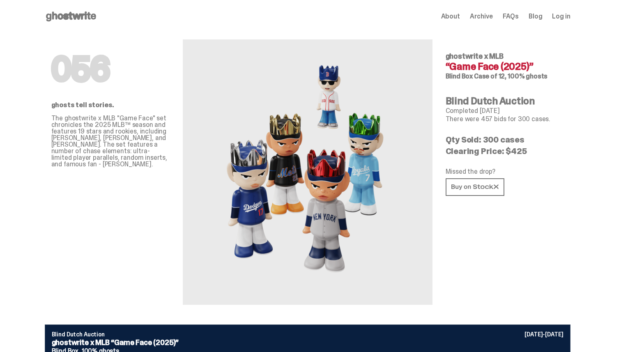
click at [514, 14] on span "FAQs" at bounding box center [510, 16] width 16 height 7
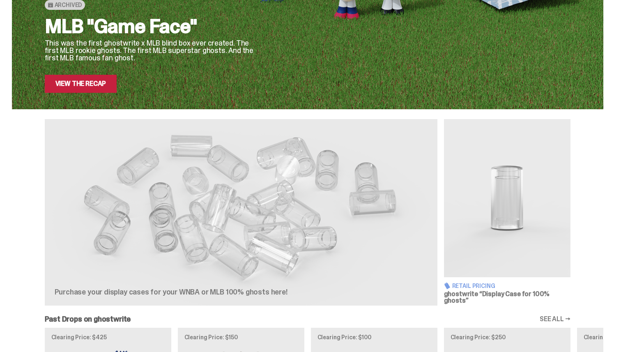
scroll to position [214, 0]
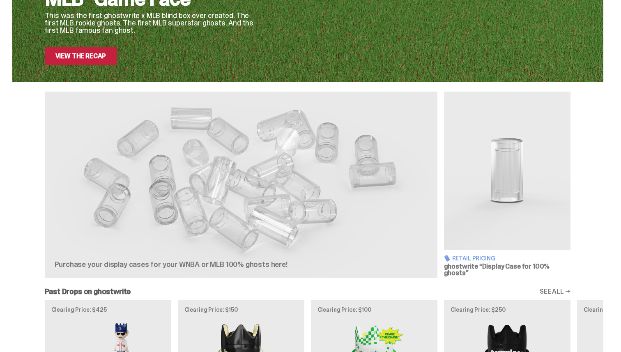
click at [464, 255] on span "Retail Pricing" at bounding box center [473, 258] width 43 height 6
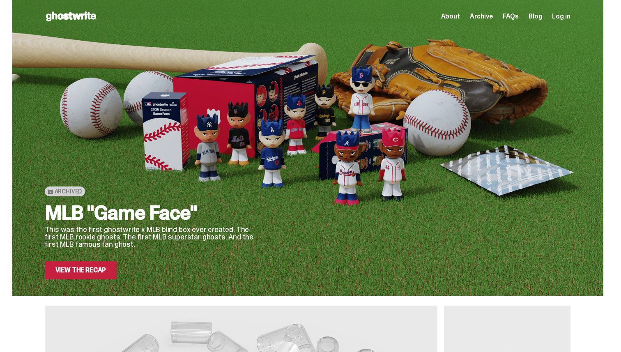
scroll to position [6, 0]
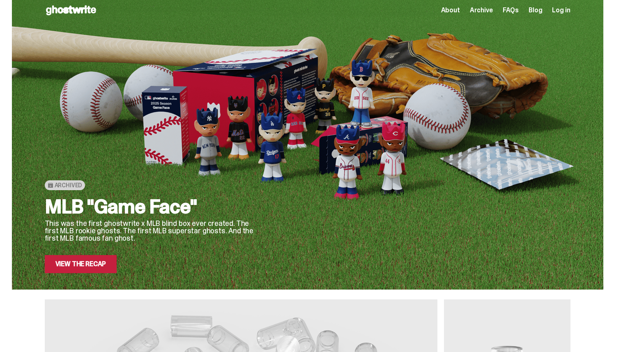
click at [483, 10] on span "Archive" at bounding box center [481, 10] width 23 height 7
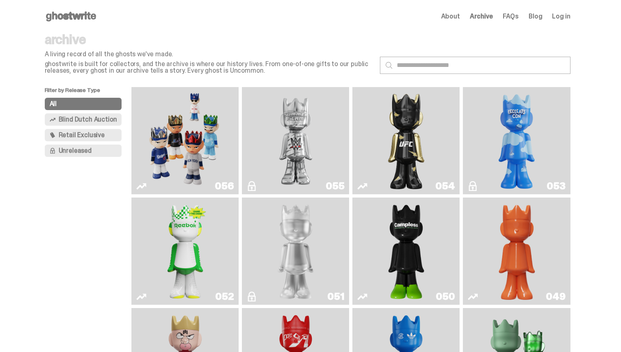
click at [207, 152] on img "Game Face (2025)" at bounding box center [185, 140] width 80 height 101
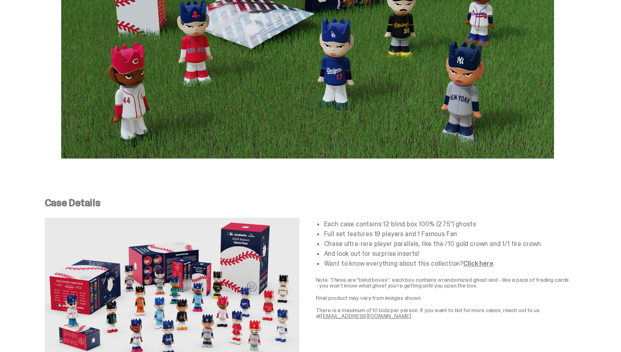
scroll to position [1336, 0]
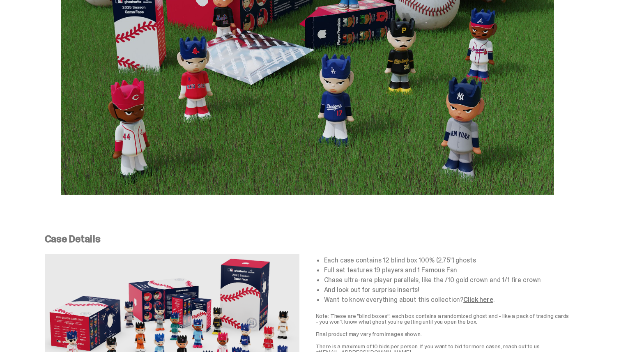
click at [470, 284] on ul "Each case contains 12 blind box 100% (2.75”) ghosts Full set features 19 player…" at bounding box center [447, 280] width 246 height 46
click at [469, 295] on link "Click here" at bounding box center [478, 299] width 30 height 9
